Goal: Transaction & Acquisition: Book appointment/travel/reservation

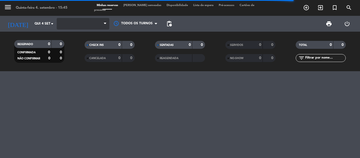
click at [102, 23] on span at bounding box center [83, 24] width 53 height 12
click at [103, 25] on span at bounding box center [83, 24] width 53 height 12
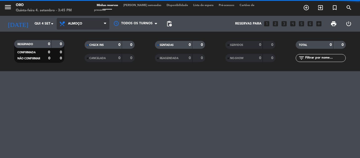
click at [104, 23] on span "Almoço" at bounding box center [83, 24] width 53 height 12
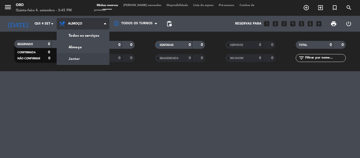
click at [81, 62] on div "menu Oro Quinta-feira 4. setembro - 3:45 PM Minhas reservas Mesas semeadas Disp…" at bounding box center [180, 35] width 360 height 71
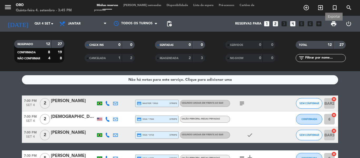
click at [336, 24] on span "print" at bounding box center [334, 24] width 6 height 6
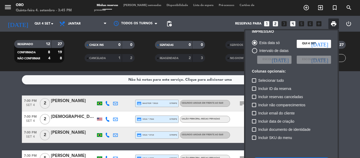
scroll to position [26, 0]
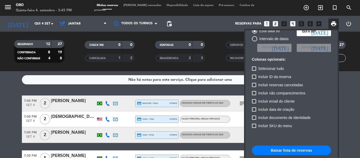
click at [300, 152] on button "Baixar lista de reservas" at bounding box center [291, 150] width 79 height 9
click at [216, 62] on div at bounding box center [180, 79] width 360 height 158
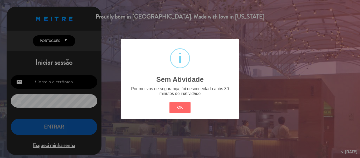
type input "[EMAIL_ADDRESS][DOMAIN_NAME]"
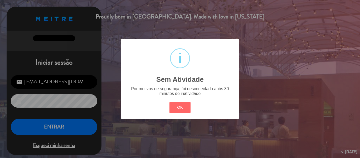
click at [69, 128] on div "? ! i Sem Atividade × Por motivos de segurança, foi desconectado após 30 minuto…" at bounding box center [180, 79] width 360 height 158
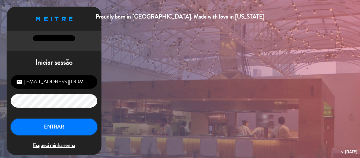
click at [64, 125] on button "ENTRAR" at bounding box center [54, 127] width 86 height 17
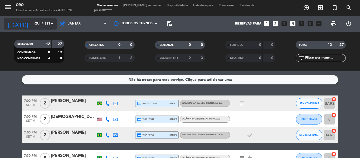
click at [54, 25] on icon "arrow_drop_down" at bounding box center [52, 24] width 6 height 6
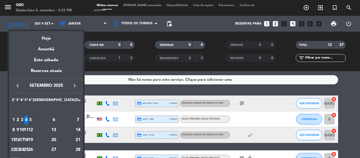
click at [32, 119] on div "5" at bounding box center [30, 119] width 4 height 9
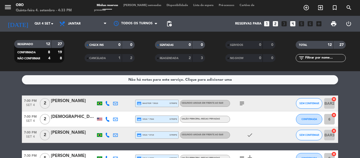
type input "Sex 5 set"
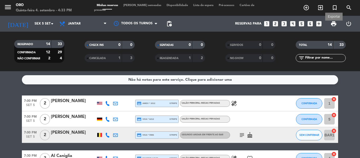
click at [331, 25] on span "print" at bounding box center [334, 24] width 6 height 6
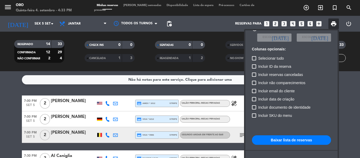
scroll to position [38, 0]
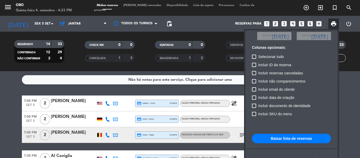
click at [291, 138] on button "Baixar lista de reservas" at bounding box center [291, 138] width 79 height 9
click at [79, 93] on div at bounding box center [180, 79] width 360 height 158
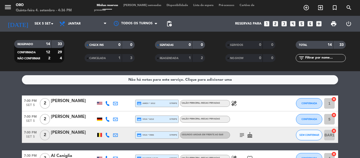
click at [283, 23] on icon "looks_3" at bounding box center [284, 23] width 7 height 7
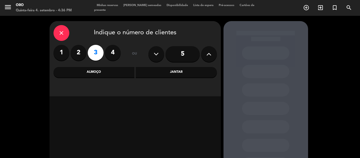
click at [185, 74] on div "Jantar" at bounding box center [176, 72] width 81 height 11
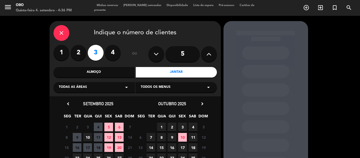
click at [126, 88] on icon "arrow_drop_down" at bounding box center [126, 87] width 6 height 6
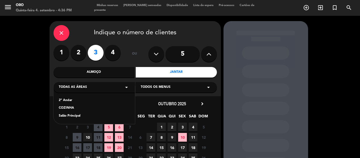
click at [71, 98] on div "2º Andar" at bounding box center [94, 100] width 71 height 5
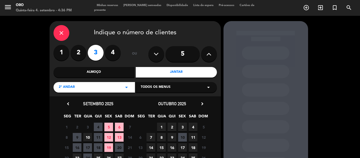
click at [127, 87] on icon "arrow_drop_down" at bounding box center [126, 87] width 6 height 6
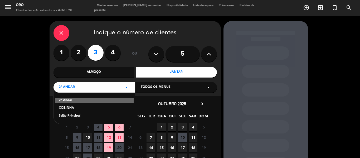
click at [74, 117] on div "Salão Principal" at bounding box center [94, 115] width 71 height 5
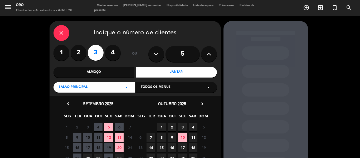
click at [109, 124] on span "5" at bounding box center [108, 127] width 9 height 9
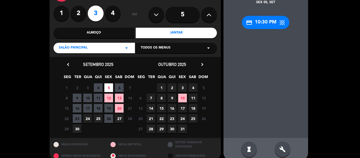
scroll to position [47, 0]
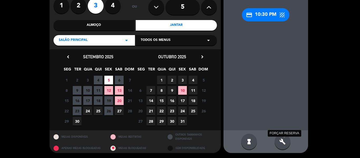
click at [284, 141] on icon "build" at bounding box center [283, 141] width 6 height 6
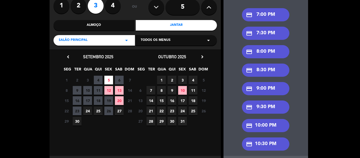
click at [270, 14] on div "credit_card 7:00 PM" at bounding box center [265, 14] width 47 height 13
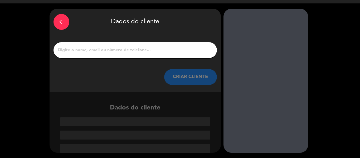
scroll to position [12, 0]
click at [148, 47] on input "1" at bounding box center [135, 49] width 156 height 7
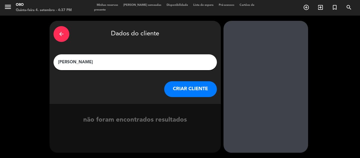
type input "[PERSON_NAME]"
click at [62, 35] on icon "arrow_back" at bounding box center [61, 34] width 6 height 6
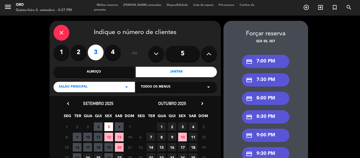
click at [208, 53] on icon at bounding box center [208, 54] width 5 height 8
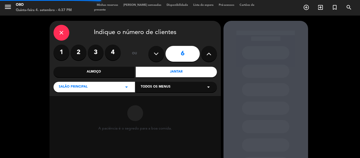
click at [208, 53] on icon at bounding box center [208, 54] width 5 height 8
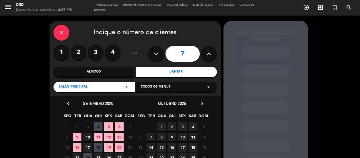
click at [206, 57] on icon at bounding box center [208, 54] width 5 height 8
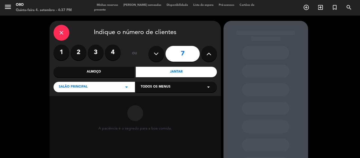
type input "8"
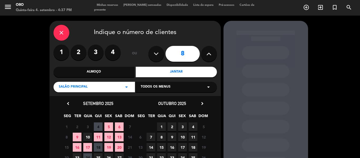
click at [109, 124] on span "5" at bounding box center [108, 126] width 9 height 9
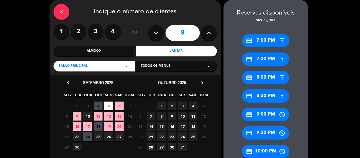
click at [264, 39] on div "credit_card 7:00 PM" at bounding box center [265, 40] width 47 height 13
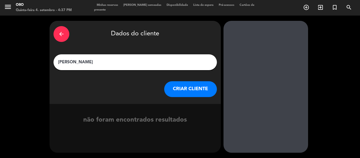
click at [188, 87] on button "CRIAR CLIENTE" at bounding box center [190, 89] width 53 height 16
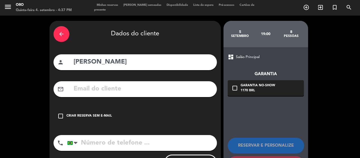
click at [124, 88] on input "text" at bounding box center [143, 89] width 140 height 11
click at [62, 35] on icon "arrow_back" at bounding box center [61, 34] width 6 height 6
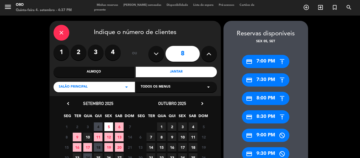
click at [109, 125] on span "5" at bounding box center [108, 126] width 9 height 9
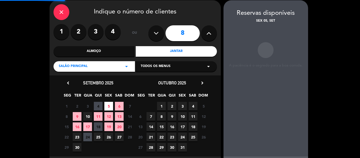
scroll to position [21, 0]
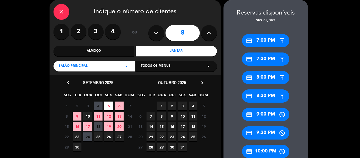
click at [262, 41] on div "credit_card 7:00 PM" at bounding box center [265, 40] width 47 height 13
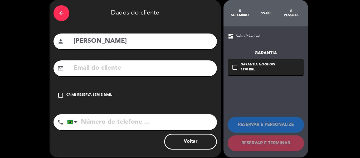
click at [85, 67] on input "text" at bounding box center [143, 68] width 140 height 11
click at [58, 12] on icon "arrow_back" at bounding box center [61, 13] width 6 height 6
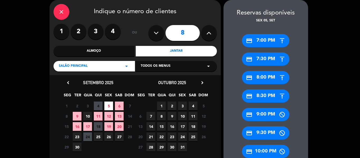
click at [60, 11] on icon "close" at bounding box center [61, 12] width 6 height 6
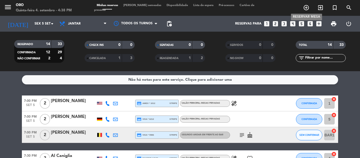
click at [306, 6] on icon "add_circle_outline" at bounding box center [306, 7] width 6 height 6
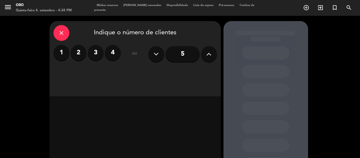
click at [208, 54] on icon at bounding box center [208, 54] width 5 height 8
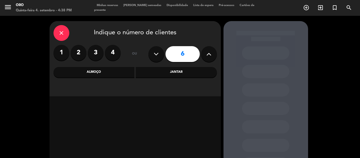
click at [208, 54] on icon at bounding box center [208, 54] width 5 height 8
type input "8"
click at [189, 70] on div "Jantar" at bounding box center [176, 72] width 81 height 11
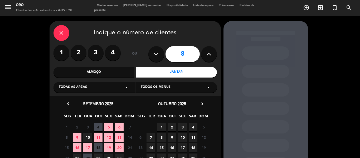
click at [108, 126] on span "5" at bounding box center [108, 127] width 9 height 9
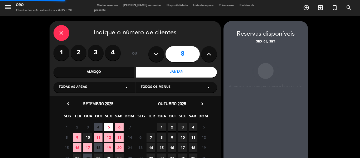
scroll to position [21, 0]
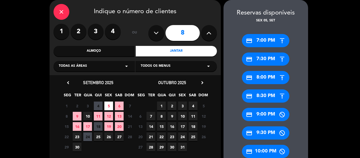
click at [265, 42] on div "credit_card 7:00 PM" at bounding box center [265, 40] width 47 height 13
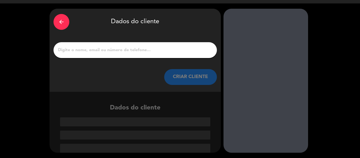
scroll to position [12, 0]
click at [177, 55] on div at bounding box center [135, 50] width 163 height 16
click at [174, 49] on input "1" at bounding box center [135, 49] width 156 height 7
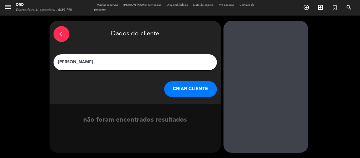
type input "[PERSON_NAME]"
click at [196, 93] on button "CRIAR CLIENTE" at bounding box center [190, 89] width 53 height 16
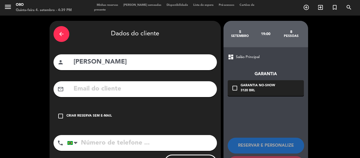
click at [136, 88] on input "text" at bounding box center [143, 89] width 140 height 11
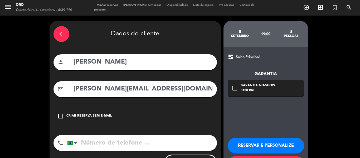
type input "[PERSON_NAME][EMAIL_ADDRESS][DOMAIN_NAME]"
click at [86, 141] on input "tel" at bounding box center [142, 143] width 150 height 16
type input "11912518647"
click at [236, 88] on icon "check_box_outline_blank" at bounding box center [235, 88] width 6 height 6
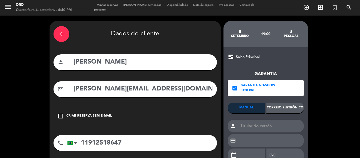
click at [290, 108] on div "Correio eletrônico" at bounding box center [285, 108] width 37 height 11
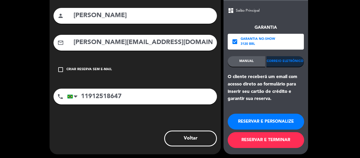
scroll to position [48, 0]
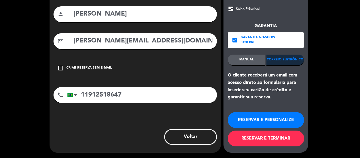
click at [277, 118] on button "RESERVAR E PERSONALIZE" at bounding box center [266, 120] width 76 height 16
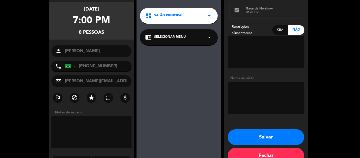
scroll to position [53, 0]
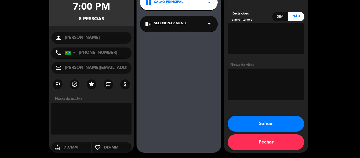
click at [283, 122] on button "Salvar" at bounding box center [266, 124] width 76 height 16
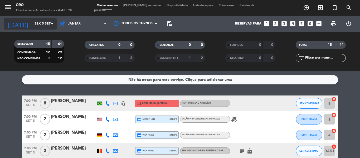
click at [37, 26] on input "Sex 5 set" at bounding box center [54, 23] width 45 height 9
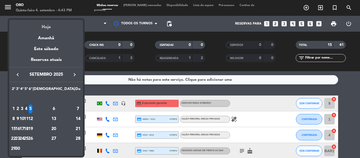
click at [50, 26] on div "Hoje" at bounding box center [46, 25] width 74 height 11
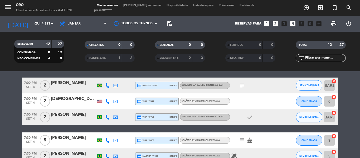
scroll to position [26, 0]
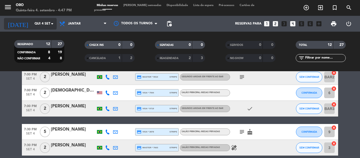
click at [51, 25] on icon "arrow_drop_down" at bounding box center [52, 24] width 6 height 6
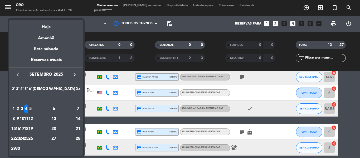
click at [32, 110] on div "5" at bounding box center [30, 108] width 4 height 9
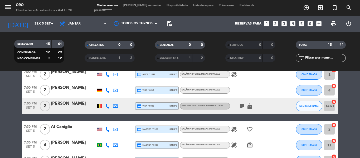
scroll to position [53, 0]
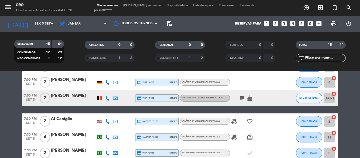
click at [239, 99] on icon "subject" at bounding box center [242, 98] width 6 height 6
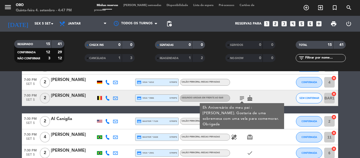
click at [252, 95] on icon "cake" at bounding box center [250, 98] width 6 height 6
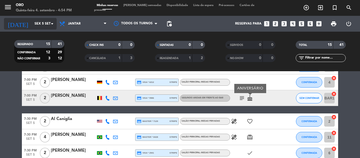
click at [44, 29] on div "[DATE] [DATE] arrow_drop_down" at bounding box center [30, 24] width 53 height 12
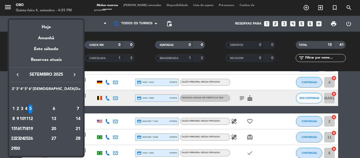
click at [76, 75] on icon "keyboard_arrow_right" at bounding box center [74, 74] width 6 height 6
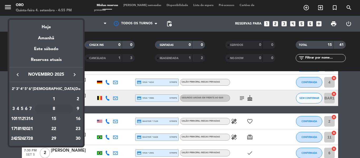
click at [67, 107] on div "8" at bounding box center [54, 108] width 38 height 9
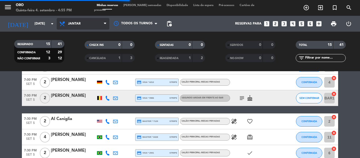
click at [89, 25] on span "Jantar" at bounding box center [83, 24] width 53 height 12
click at [74, 49] on div "menu Oro Quinta-feira 4. setembro - 4:55 PM Minhas reservas Mesas semeadas Disp…" at bounding box center [180, 35] width 360 height 71
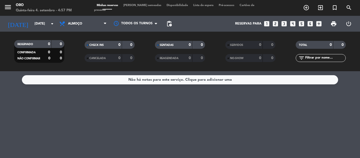
scroll to position [0, 0]
click at [46, 30] on div "[DATE] [DATE] arrow_drop_down" at bounding box center [30, 24] width 53 height 16
click at [88, 22] on span "Almoço" at bounding box center [83, 24] width 53 height 12
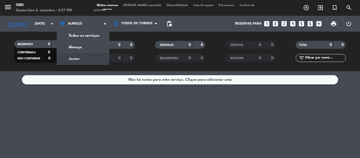
drag, startPoint x: 74, startPoint y: 57, endPoint x: 65, endPoint y: 51, distance: 10.5
click at [74, 57] on div "menu Oro Quinta-feira 4. setembro - 4:57 PM Minhas reservas Mesas semeadas Disp…" at bounding box center [180, 35] width 360 height 71
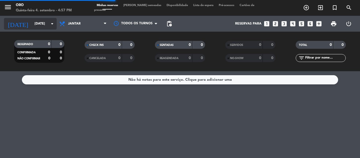
click at [46, 28] on input "[DATE]" at bounding box center [54, 23] width 45 height 9
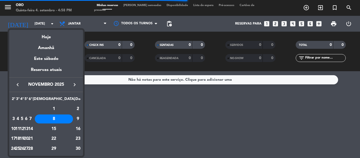
click at [74, 85] on icon "keyboard_arrow_right" at bounding box center [74, 84] width 6 height 6
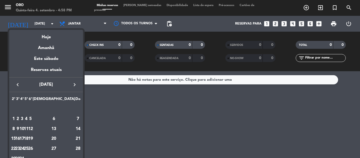
click at [24, 116] on div "3" at bounding box center [22, 118] width 4 height 9
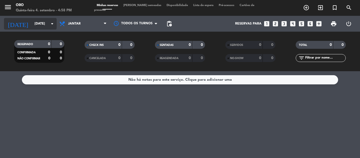
click at [46, 22] on input "[DATE]" at bounding box center [54, 23] width 45 height 9
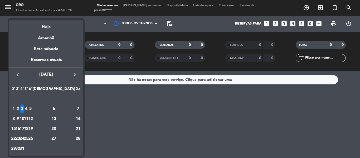
click at [17, 74] on icon "keyboard_arrow_left" at bounding box center [18, 74] width 6 height 6
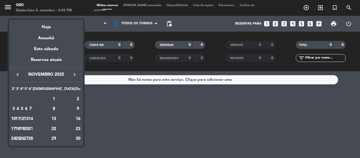
click at [17, 74] on icon "keyboard_arrow_left" at bounding box center [18, 74] width 6 height 6
click at [32, 110] on div "3" at bounding box center [30, 108] width 4 height 9
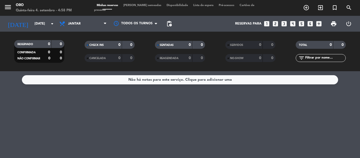
type input "[DATE]"
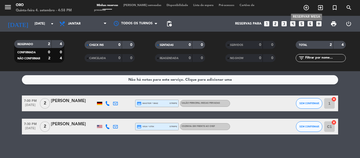
click at [308, 9] on icon "add_circle_outline" at bounding box center [306, 7] width 6 height 6
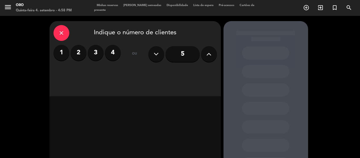
click at [91, 54] on label "3" at bounding box center [96, 53] width 16 height 16
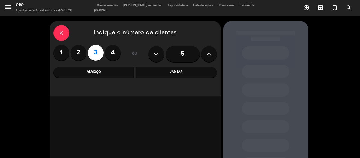
click at [171, 74] on div "Jantar" at bounding box center [176, 72] width 81 height 11
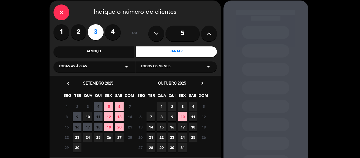
scroll to position [26, 0]
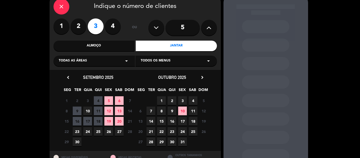
click at [183, 98] on span "3" at bounding box center [182, 100] width 9 height 9
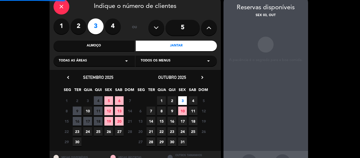
scroll to position [21, 0]
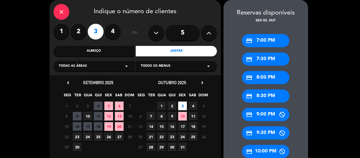
click at [266, 79] on div "credit_card 8:00 PM" at bounding box center [265, 77] width 47 height 13
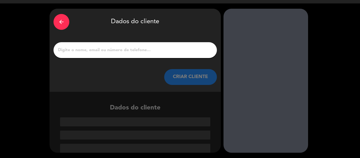
scroll to position [12, 0]
click at [82, 48] on input "1" at bounding box center [135, 49] width 156 height 7
paste input "[PERSON_NAME]"
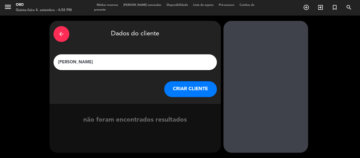
type input "[PERSON_NAME]"
click at [191, 90] on button "CRIAR CLIENTE" at bounding box center [190, 89] width 53 height 16
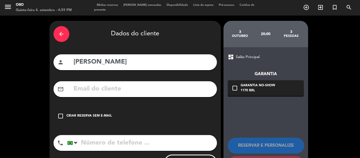
click at [93, 91] on input "text" at bounding box center [143, 89] width 140 height 11
paste input "[EMAIL_ADDRESS][DOMAIN_NAME]"
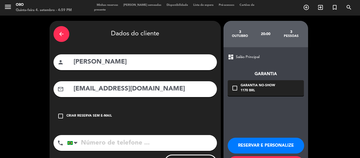
type input "[EMAIL_ADDRESS][DOMAIN_NAME]"
click at [273, 87] on div "Garantia No-show" at bounding box center [258, 85] width 35 height 5
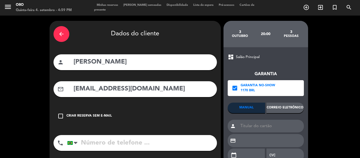
click at [289, 106] on div "Correio eletrônico" at bounding box center [285, 108] width 37 height 11
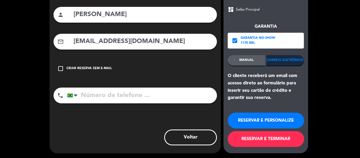
scroll to position [48, 0]
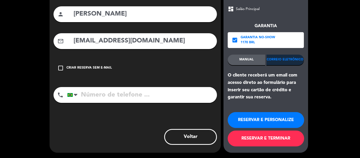
click at [258, 142] on button "RESERVAR E TERMINAR" at bounding box center [266, 139] width 76 height 16
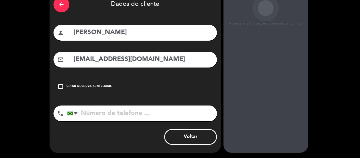
scroll to position [30, 0]
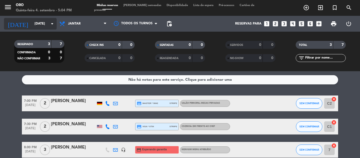
click at [39, 26] on input "[DATE]" at bounding box center [54, 23] width 45 height 9
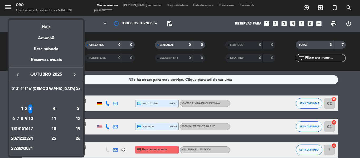
click at [19, 74] on icon "keyboard_arrow_left" at bounding box center [18, 74] width 6 height 6
click at [20, 138] on div "23" at bounding box center [18, 138] width 4 height 9
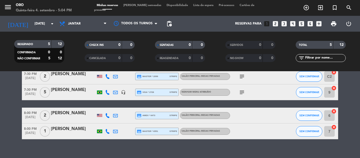
scroll to position [50, 0]
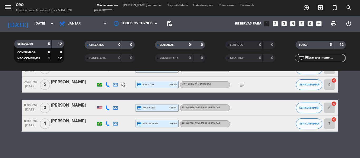
click at [123, 85] on icon "headset_mic" at bounding box center [123, 84] width 5 height 5
click at [244, 85] on icon "subject" at bounding box center [242, 84] width 6 height 6
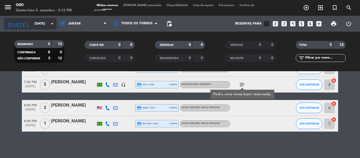
click at [36, 23] on input "[DATE]" at bounding box center [54, 23] width 45 height 9
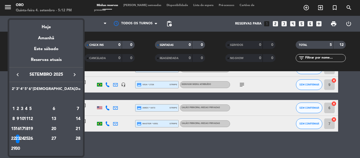
click at [32, 119] on div "12" at bounding box center [30, 118] width 4 height 9
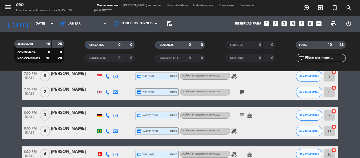
scroll to position [12, 0]
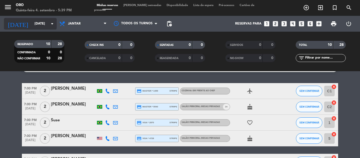
click at [40, 19] on input "[DATE]" at bounding box center [54, 23] width 45 height 9
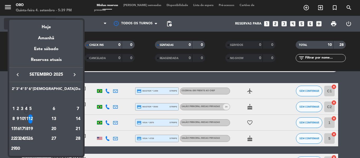
click at [46, 27] on div "Hoje" at bounding box center [46, 25] width 74 height 11
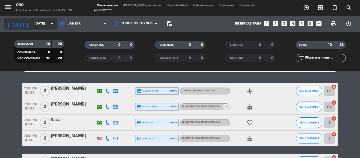
type input "Qui 4 set"
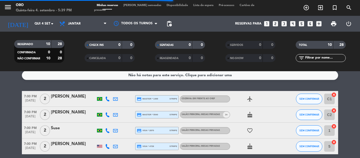
scroll to position [0, 0]
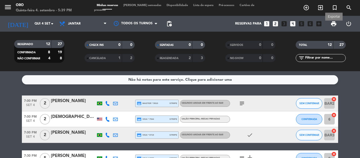
click at [331, 25] on span "print" at bounding box center [334, 24] width 6 height 6
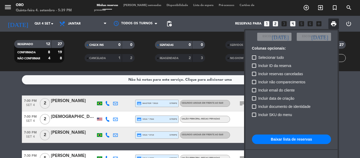
scroll to position [38, 0]
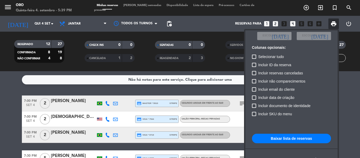
click at [277, 139] on button "Baixar lista de reservas" at bounding box center [291, 138] width 79 height 9
